Goal: Task Accomplishment & Management: Complete application form

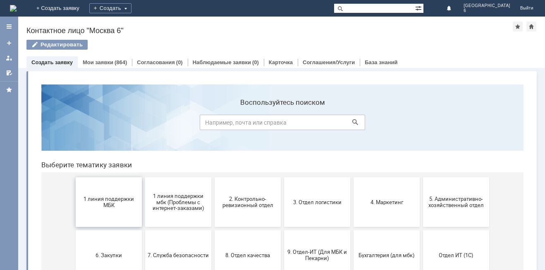
click at [100, 199] on span "1 линия поддержки МБК" at bounding box center [108, 202] width 61 height 12
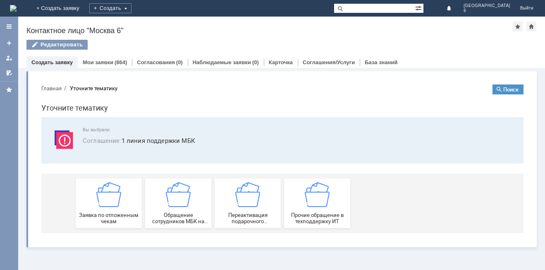
click at [100, 199] on img at bounding box center [108, 194] width 25 height 25
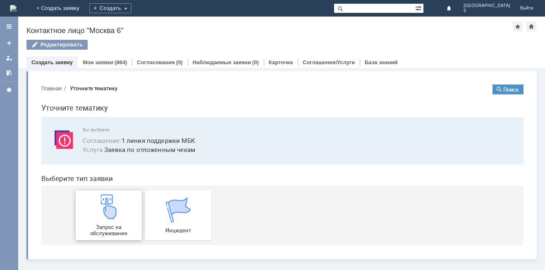
click at [104, 220] on div "Запрос на обслуживание" at bounding box center [108, 215] width 61 height 42
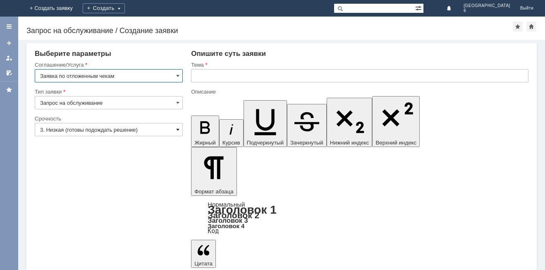
click at [179, 127] on span at bounding box center [177, 129] width 3 height 7
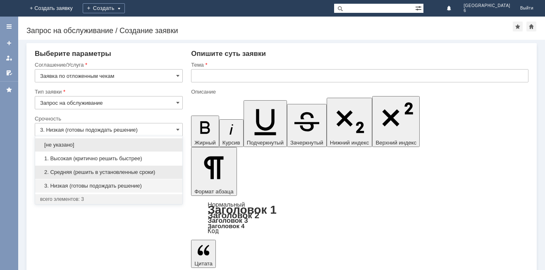
click at [120, 172] on span "2. Средняя (решить в установленные сроки)" at bounding box center [108, 172] width 137 height 7
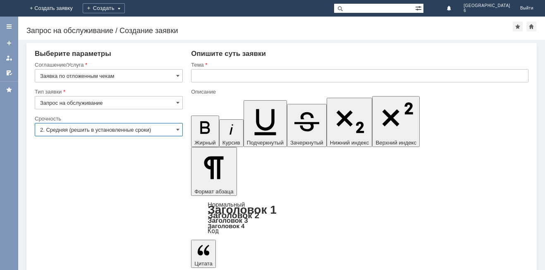
type input "2. Средняя (решить в установленные сроки)"
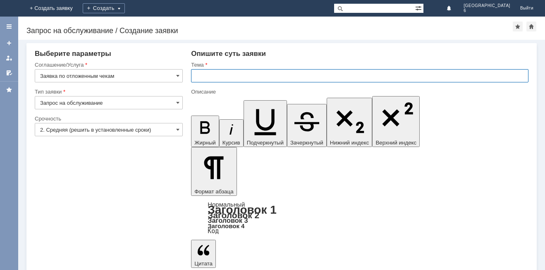
click at [198, 72] on input "text" at bounding box center [359, 75] width 337 height 13
type input "отложенные чеки [DATE]"
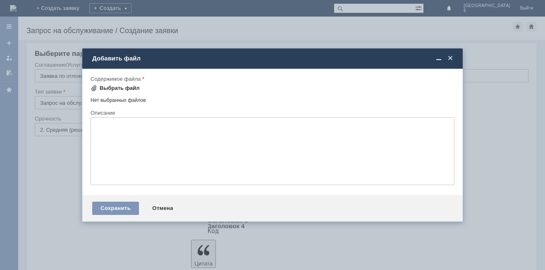
click at [106, 86] on div "Выбрать файл" at bounding box center [120, 88] width 40 height 7
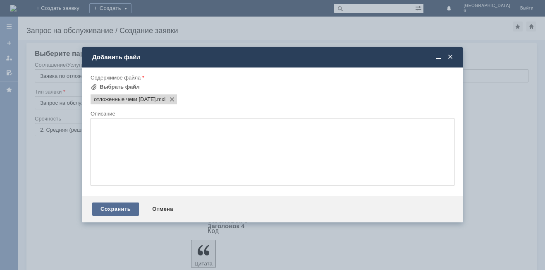
click at [103, 208] on div "Сохранить" at bounding box center [115, 208] width 47 height 13
